Goal: Information Seeking & Learning: Compare options

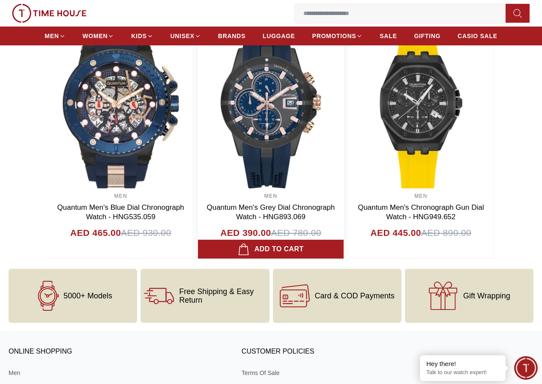
scroll to position [856, 0]
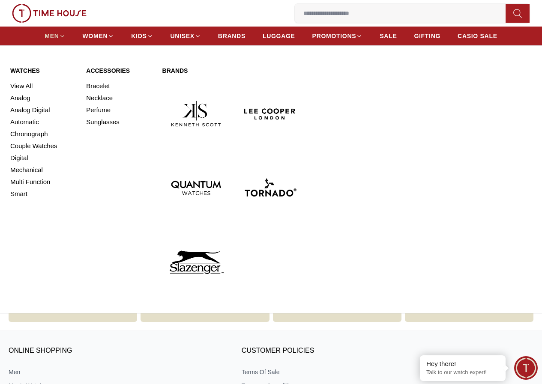
click at [59, 35] on span "MEN" at bounding box center [52, 36] width 14 height 9
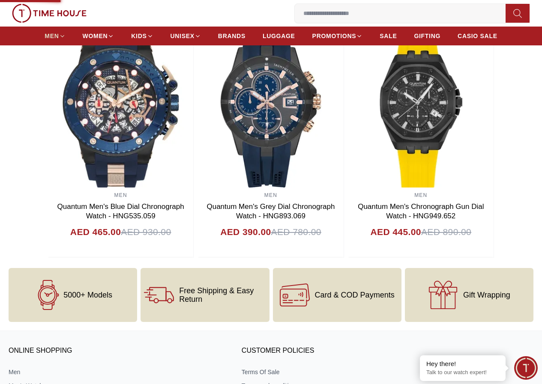
click at [0, 0] on img at bounding box center [0, 0] width 0 height 0
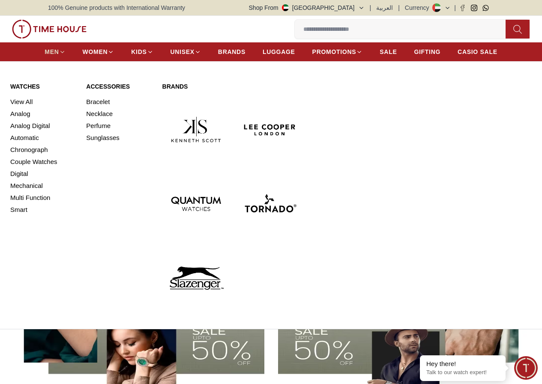
click at [63, 51] on link "MEN" at bounding box center [55, 51] width 21 height 15
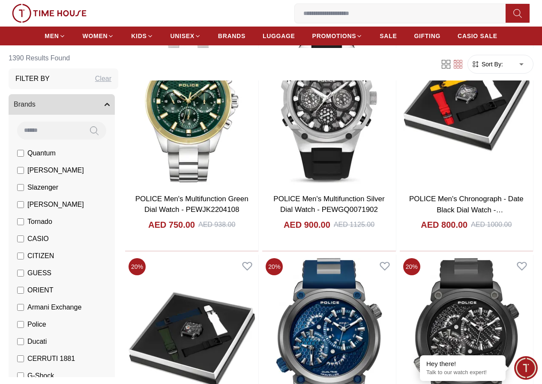
scroll to position [1156, 0]
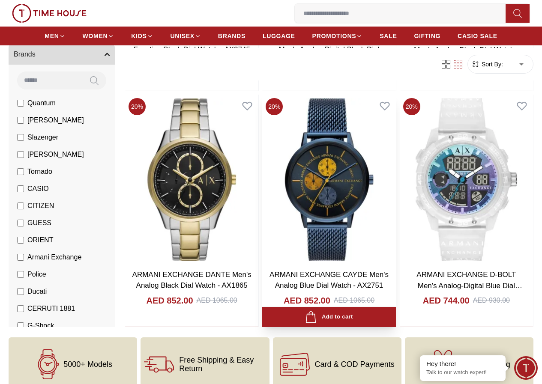
scroll to position [514, 0]
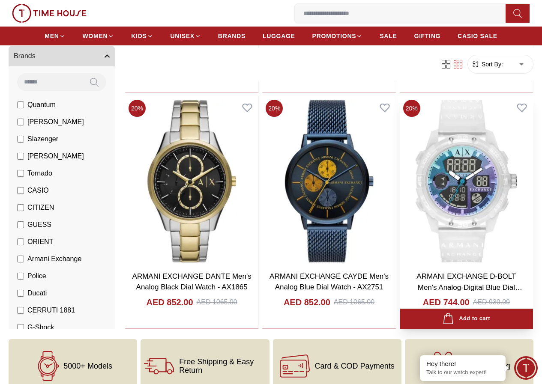
click at [456, 175] on img at bounding box center [465, 181] width 133 height 170
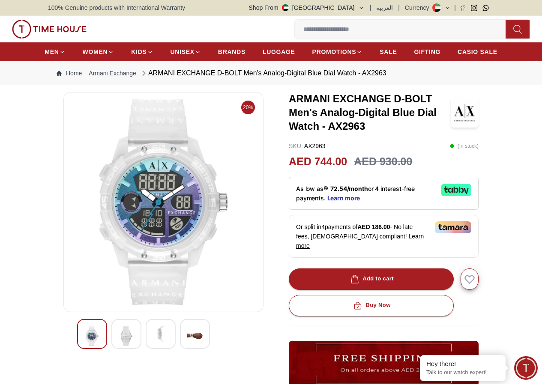
click at [187, 346] on img at bounding box center [194, 336] width 15 height 20
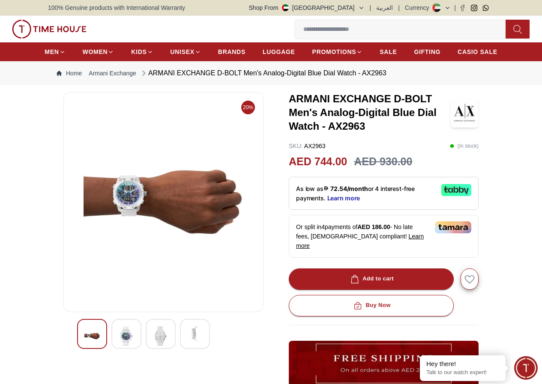
click at [157, 349] on div at bounding box center [161, 334] width 30 height 30
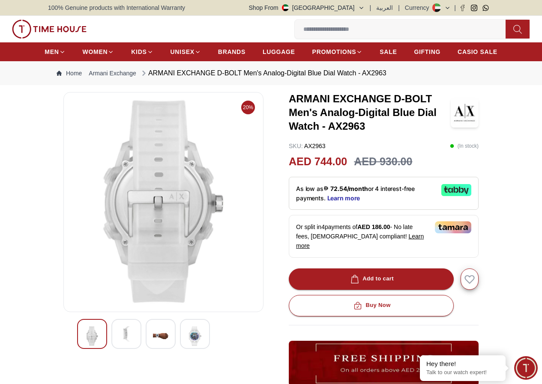
click at [119, 342] on img at bounding box center [126, 333] width 15 height 15
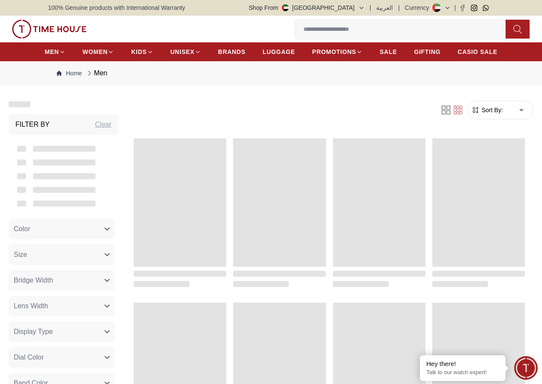
scroll to position [514, 0]
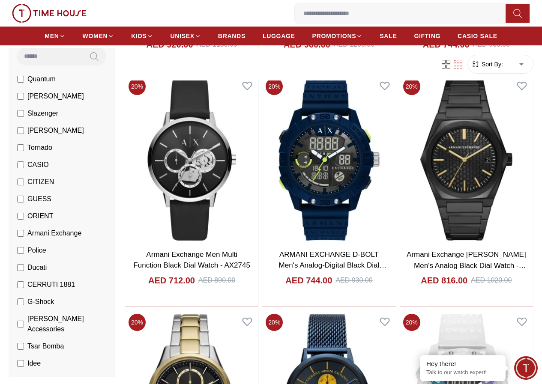
scroll to position [86, 0]
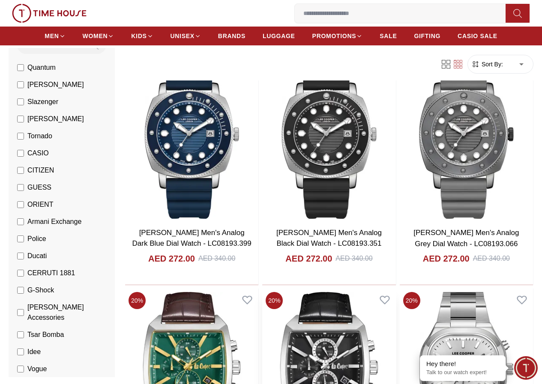
scroll to position [257, 0]
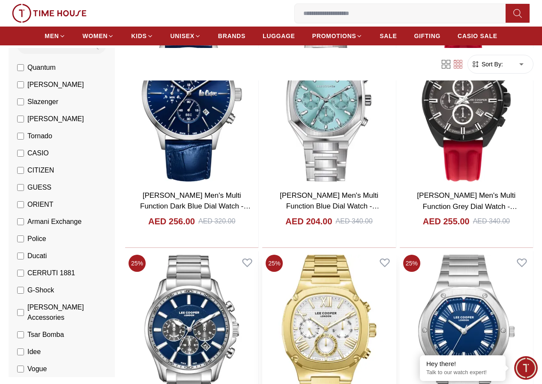
scroll to position [2012, 0]
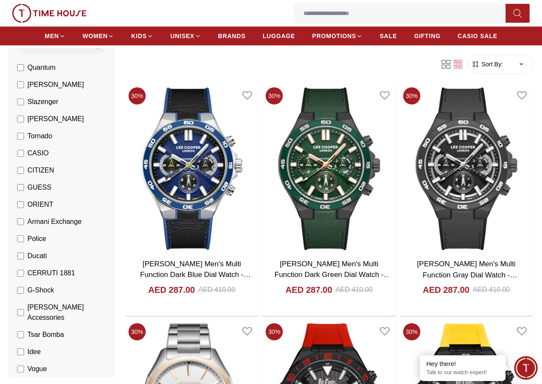
scroll to position [4110, 0]
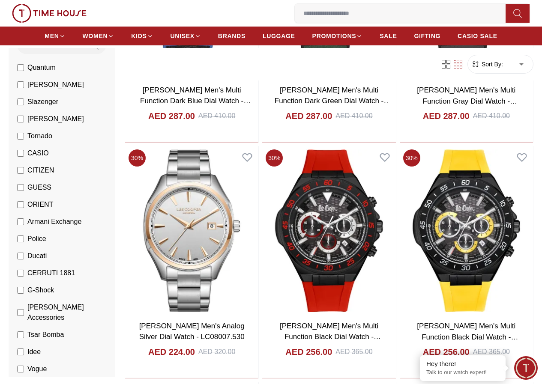
scroll to position [4110, 0]
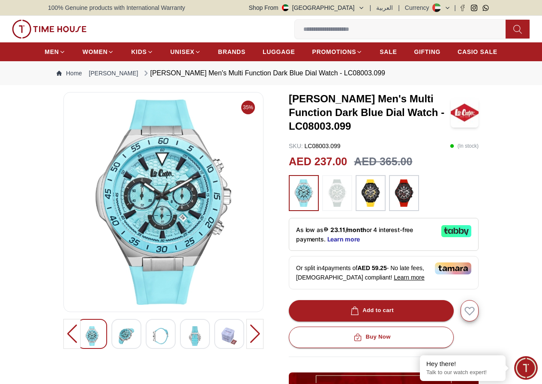
click at [221, 346] on img at bounding box center [228, 336] width 15 height 20
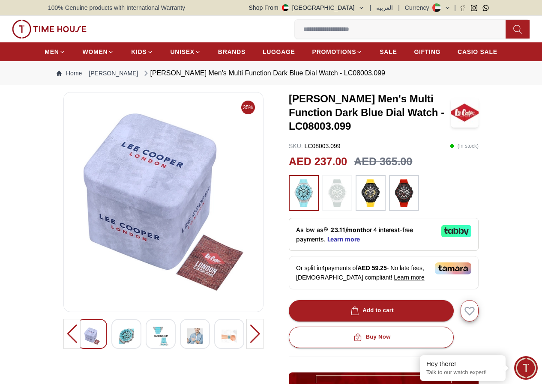
click at [214, 346] on div at bounding box center [229, 334] width 30 height 30
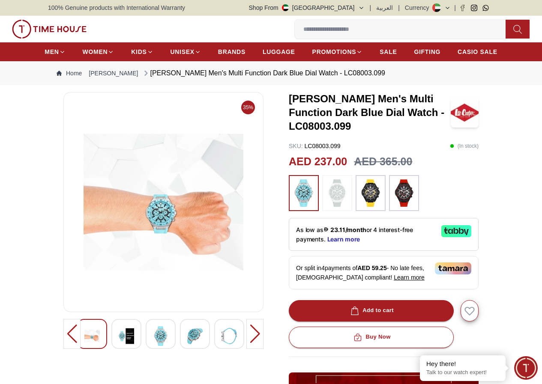
click at [256, 346] on img at bounding box center [263, 336] width 15 height 20
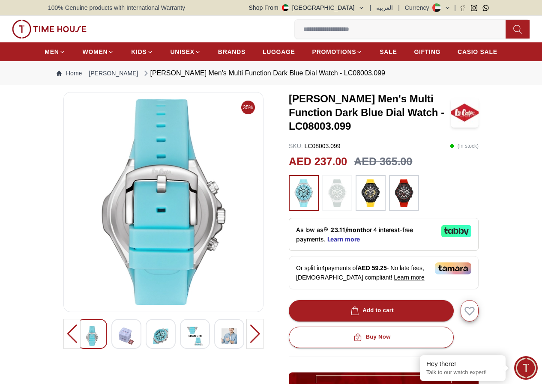
click at [226, 348] on div at bounding box center [229, 334] width 30 height 30
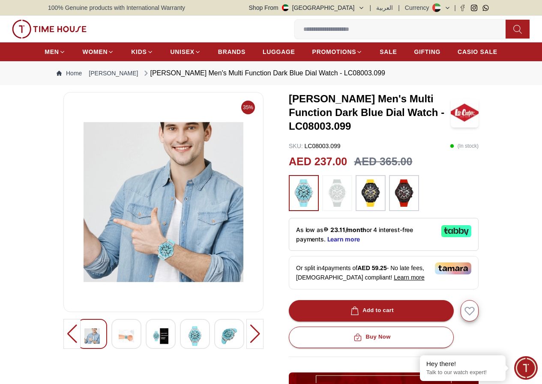
click at [187, 344] on img at bounding box center [194, 336] width 15 height 20
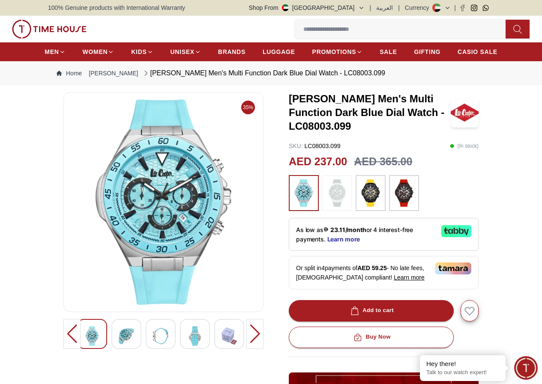
click at [153, 346] on img at bounding box center [160, 336] width 15 height 20
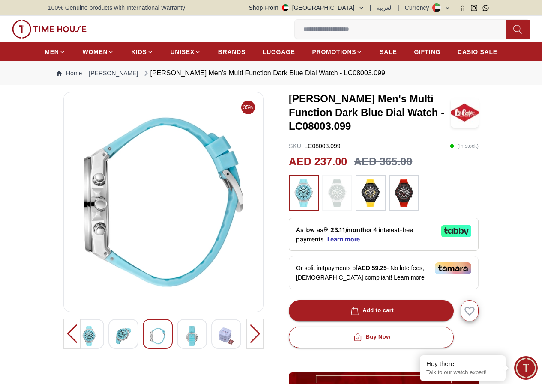
click at [222, 348] on div at bounding box center [160, 334] width 173 height 30
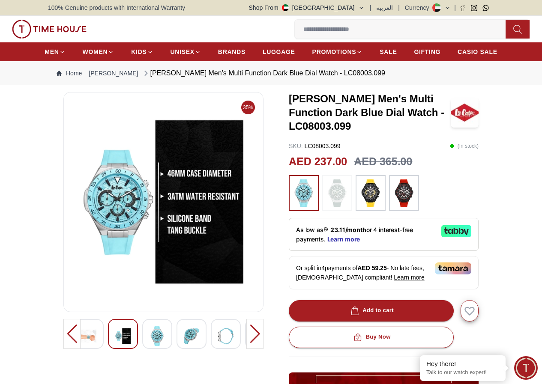
click at [184, 345] on img at bounding box center [191, 336] width 15 height 20
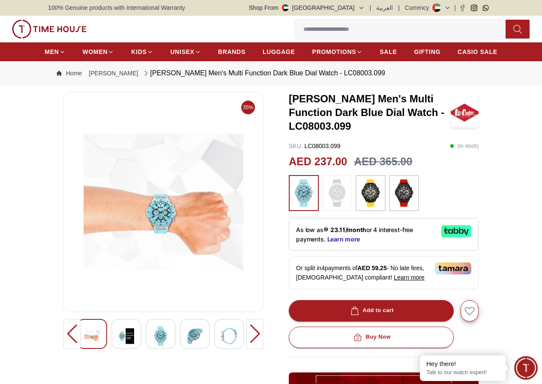
click at [119, 339] on img at bounding box center [126, 336] width 15 height 20
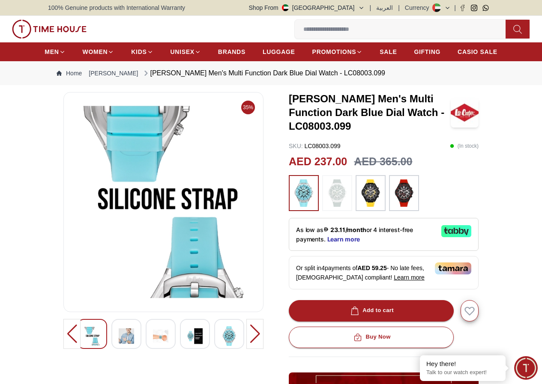
click at [215, 342] on div at bounding box center [129, 334] width 173 height 30
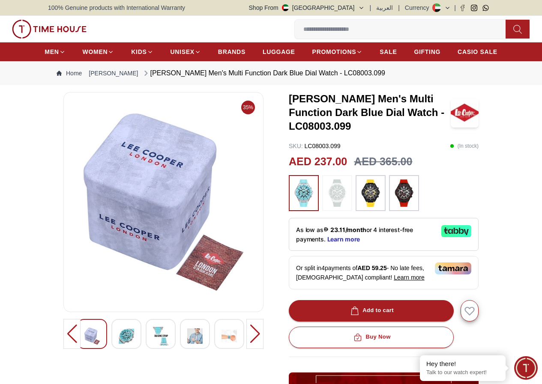
click at [206, 340] on div at bounding box center [195, 334] width 30 height 30
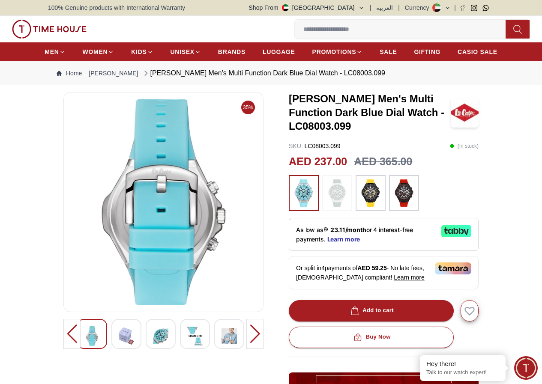
click at [63, 345] on div at bounding box center [71, 334] width 17 height 30
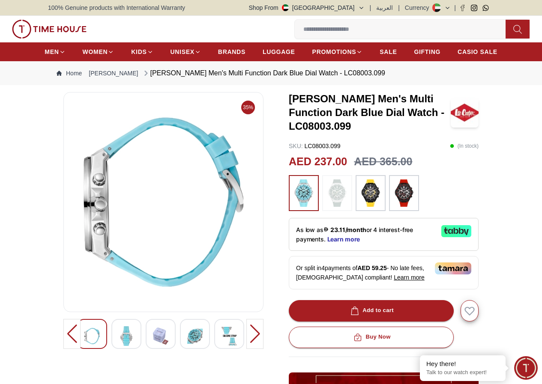
click at [119, 346] on img at bounding box center [126, 336] width 15 height 20
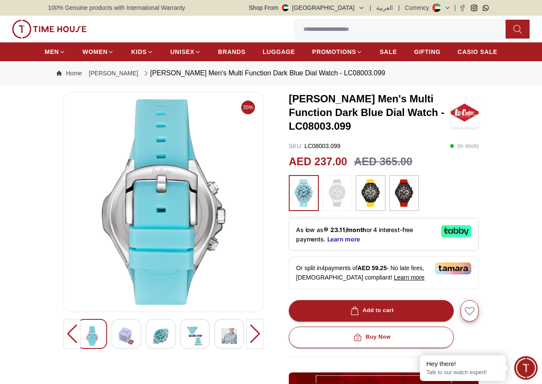
click at [363, 191] on img at bounding box center [370, 192] width 21 height 27
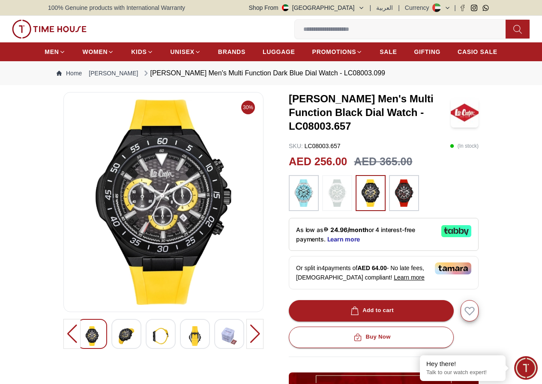
click at [393, 191] on img at bounding box center [403, 192] width 21 height 27
